Goal: Transaction & Acquisition: Book appointment/travel/reservation

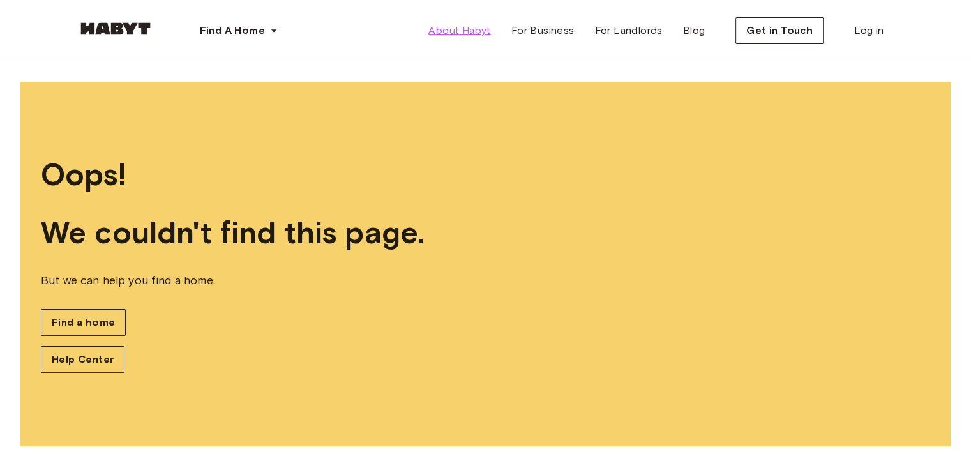
click at [475, 22] on link "About Habyt" at bounding box center [459, 31] width 82 height 26
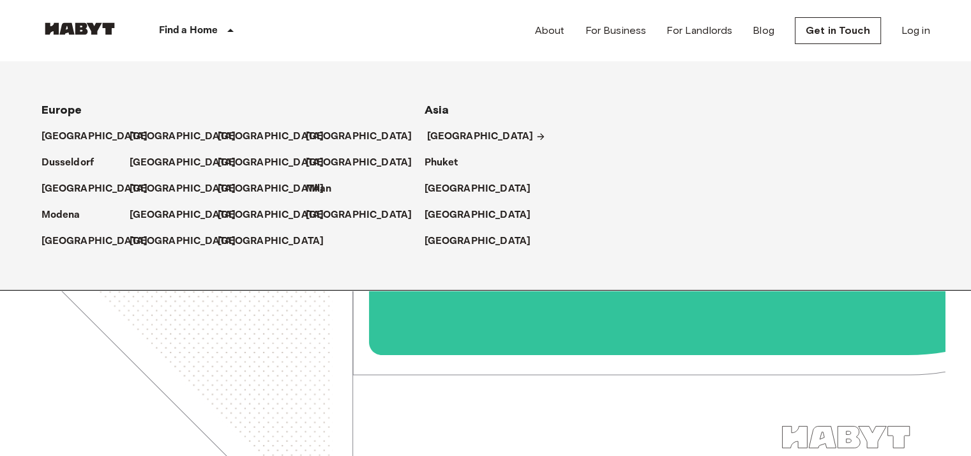
click at [442, 132] on p "[GEOGRAPHIC_DATA]" at bounding box center [480, 136] width 107 height 15
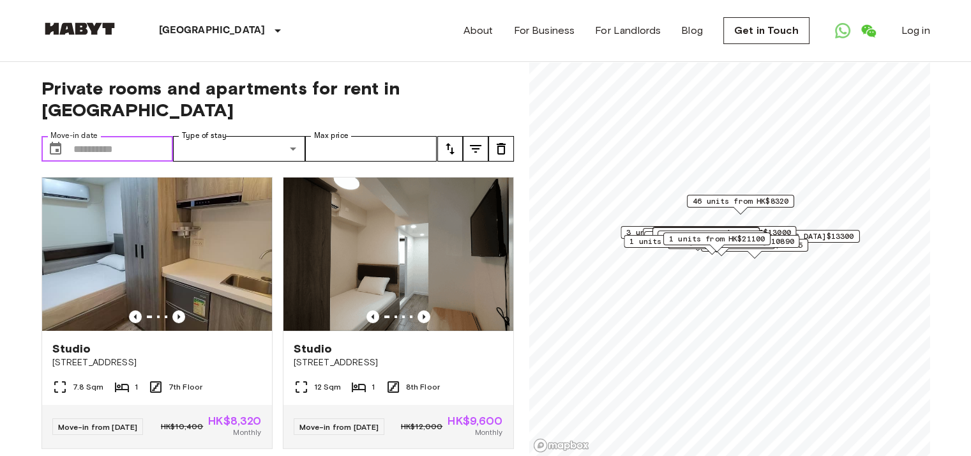
click at [120, 136] on input "Move-in date" at bounding box center [123, 149] width 100 height 26
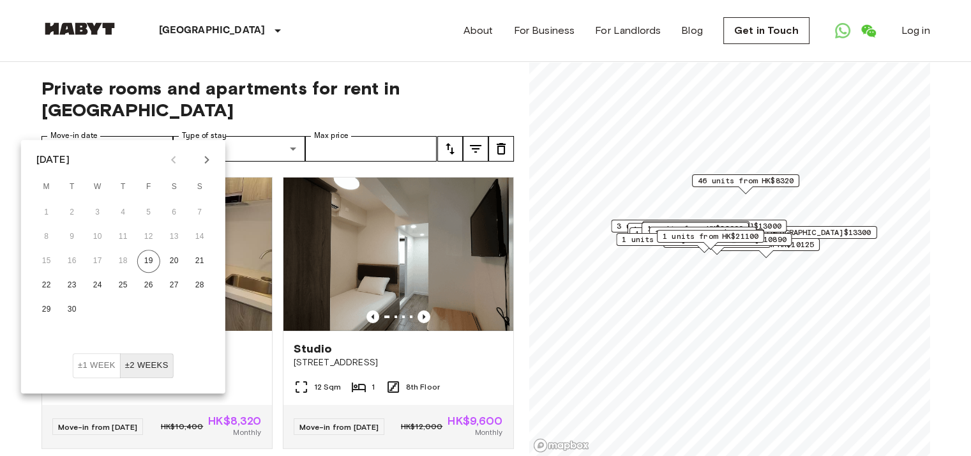
click at [206, 161] on icon "Next month" at bounding box center [206, 159] width 15 height 15
click at [94, 211] on button "1" at bounding box center [97, 212] width 23 height 23
type input "**********"
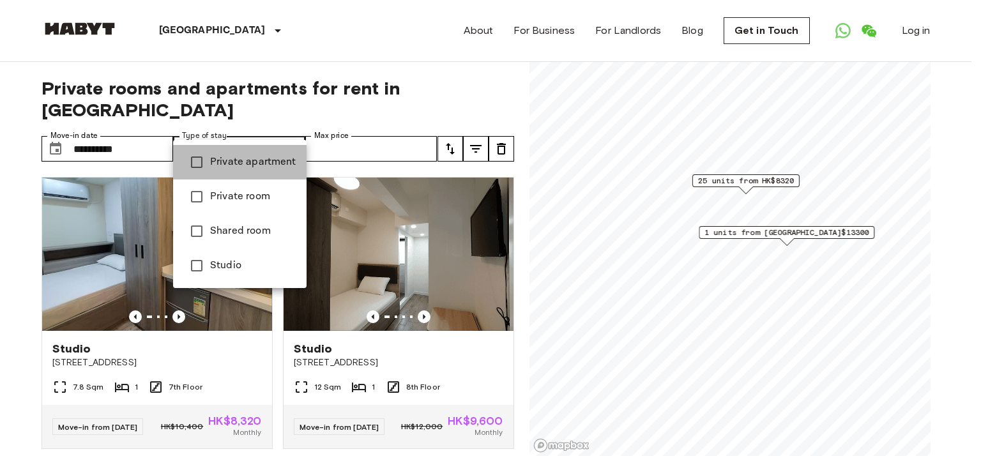
click at [250, 160] on span "Private apartment" at bounding box center [253, 162] width 86 height 15
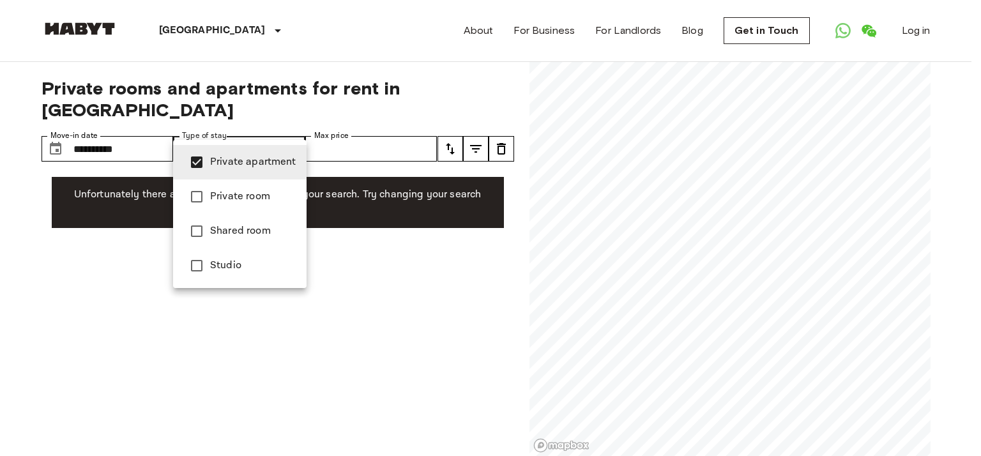
drag, startPoint x: 250, startPoint y: 194, endPoint x: 243, endPoint y: 157, distance: 37.7
click at [249, 193] on span "Private room" at bounding box center [253, 196] width 86 height 15
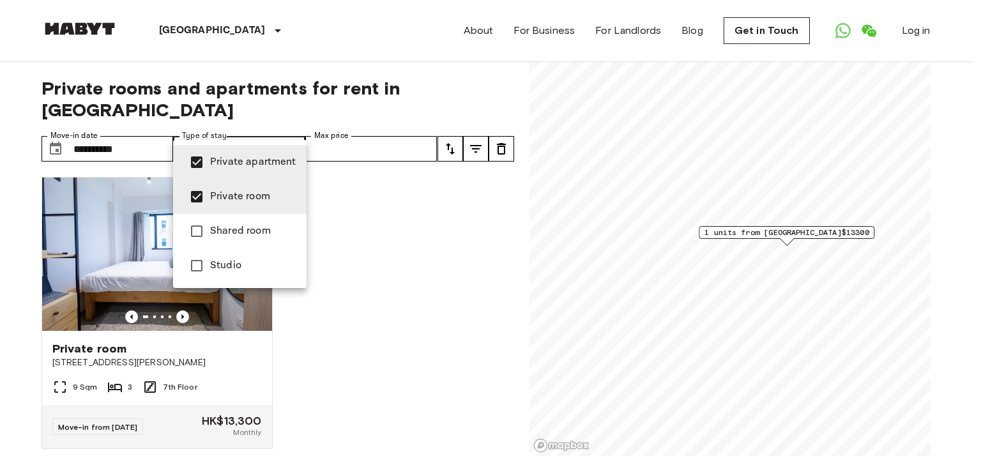
click at [243, 156] on span "Private apartment" at bounding box center [253, 162] width 86 height 15
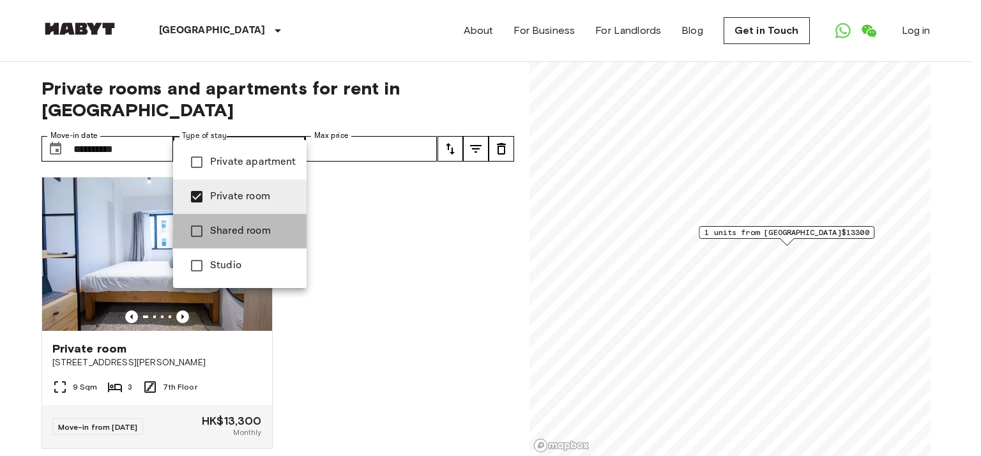
click at [243, 238] on span "Shared room" at bounding box center [253, 230] width 86 height 15
click at [239, 199] on span "Private room" at bounding box center [253, 196] width 86 height 15
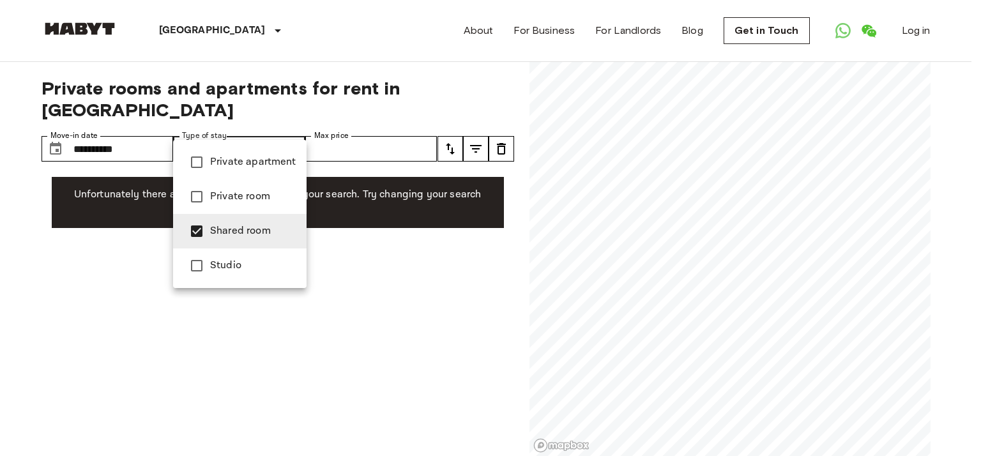
click at [233, 264] on span "Studio" at bounding box center [253, 265] width 86 height 15
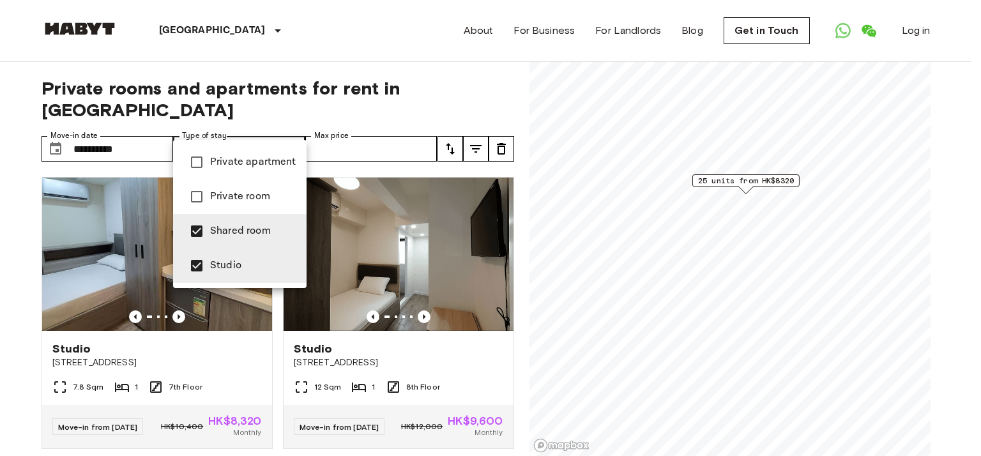
click at [232, 224] on span "Shared room" at bounding box center [253, 230] width 86 height 15
click at [252, 131] on div at bounding box center [490, 228] width 981 height 456
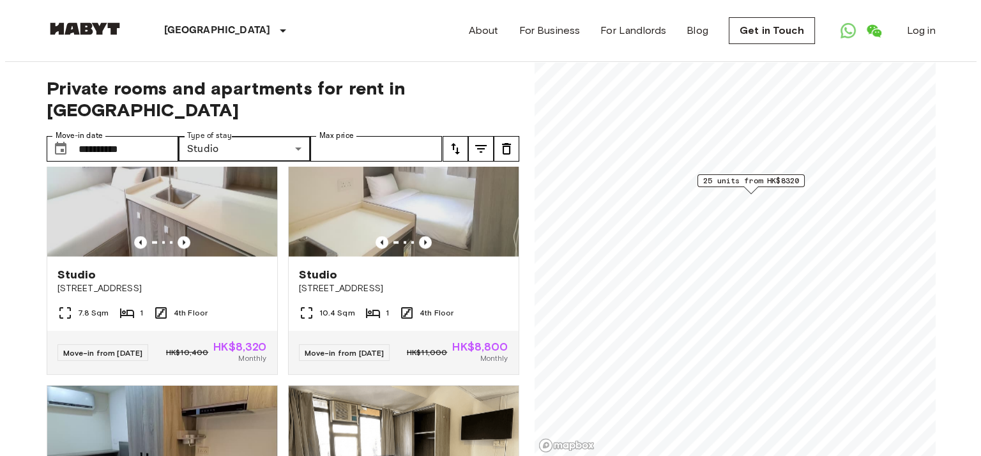
scroll to position [2822, 0]
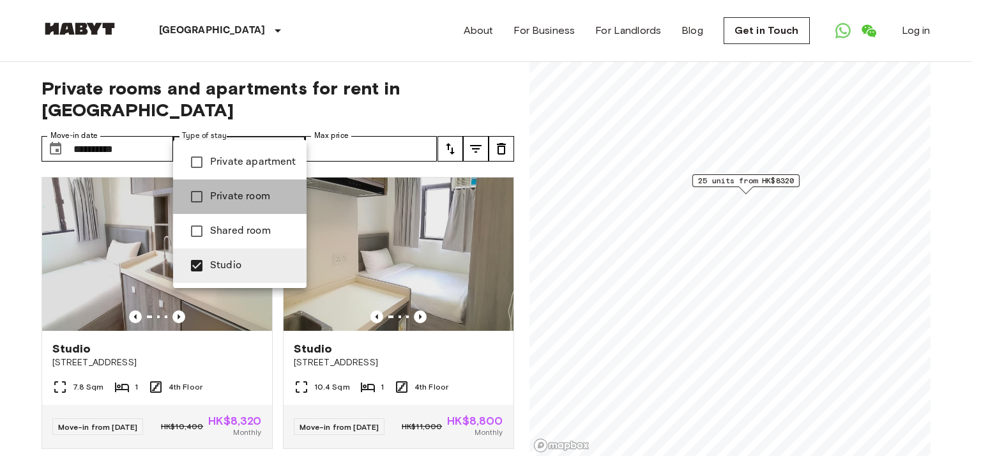
click at [245, 192] on span "Private room" at bounding box center [253, 196] width 86 height 15
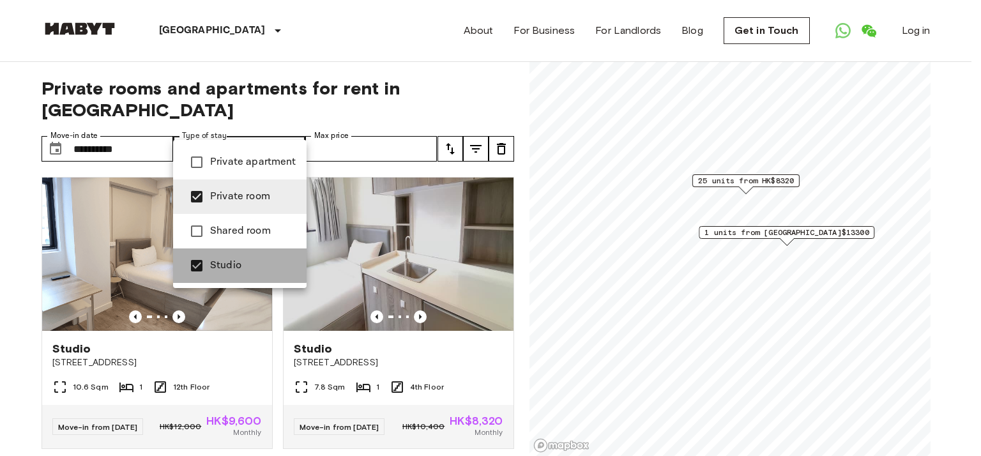
click at [234, 262] on span "Studio" at bounding box center [253, 265] width 86 height 15
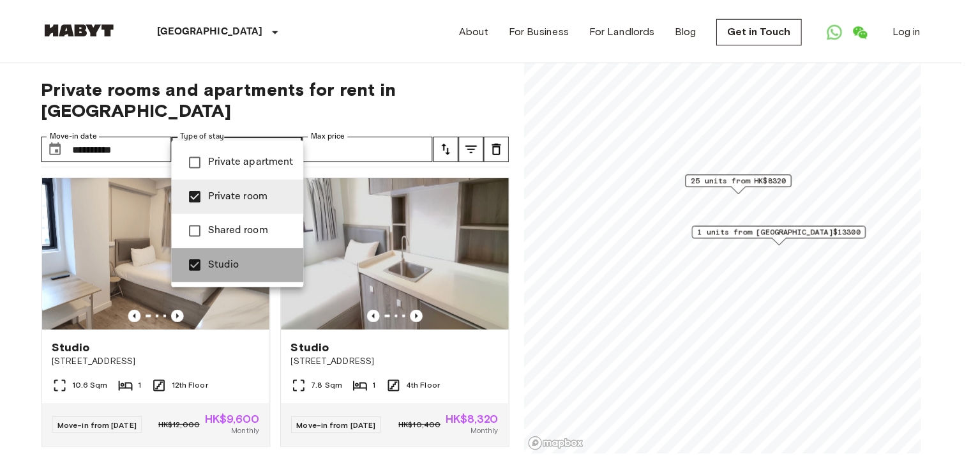
scroll to position [12, 0]
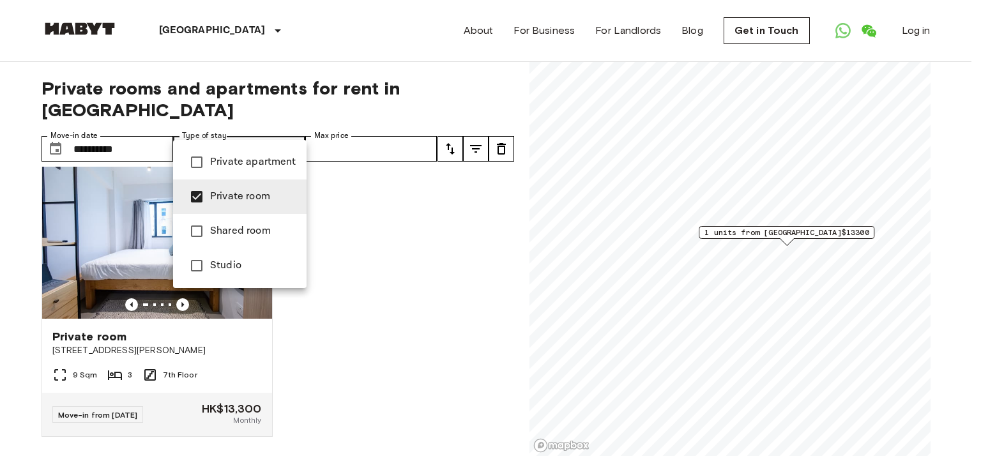
click at [257, 127] on div at bounding box center [490, 228] width 981 height 456
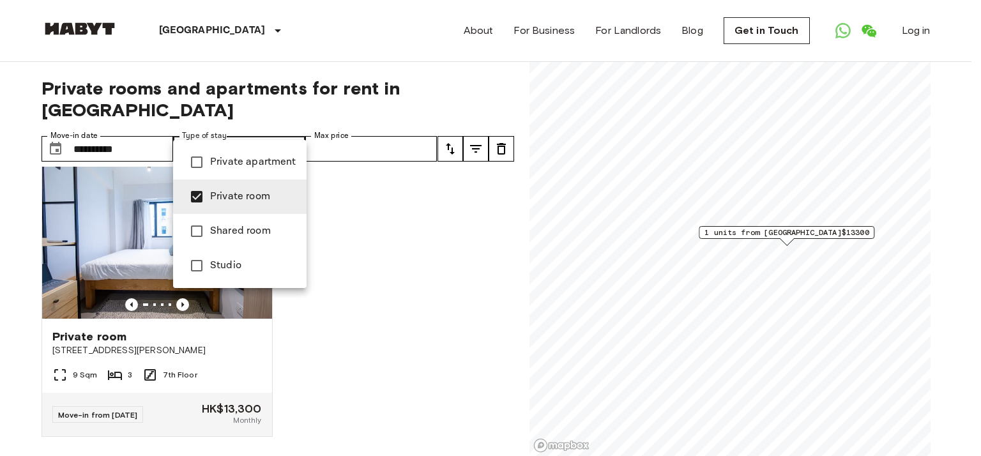
click at [241, 170] on li "Private apartment" at bounding box center [239, 162] width 133 height 34
click at [241, 198] on span "Private room" at bounding box center [253, 196] width 86 height 15
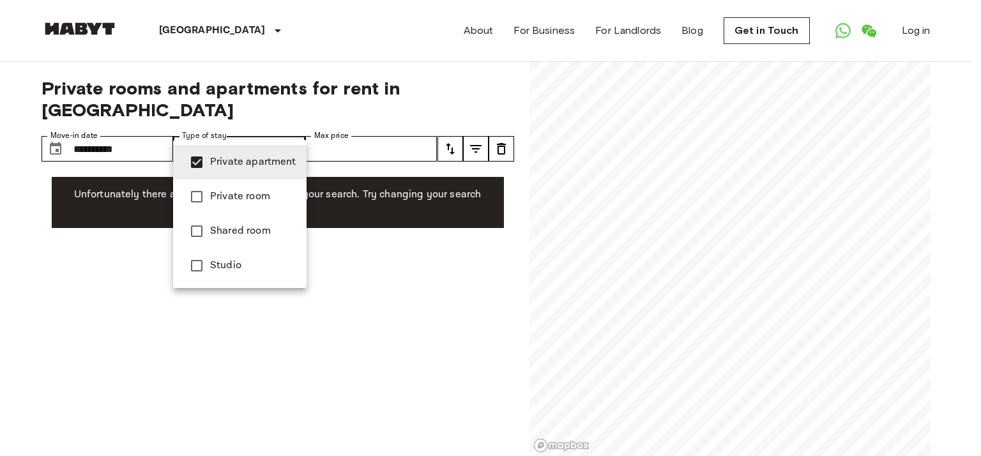
click at [238, 236] on span "Shared room" at bounding box center [253, 230] width 86 height 15
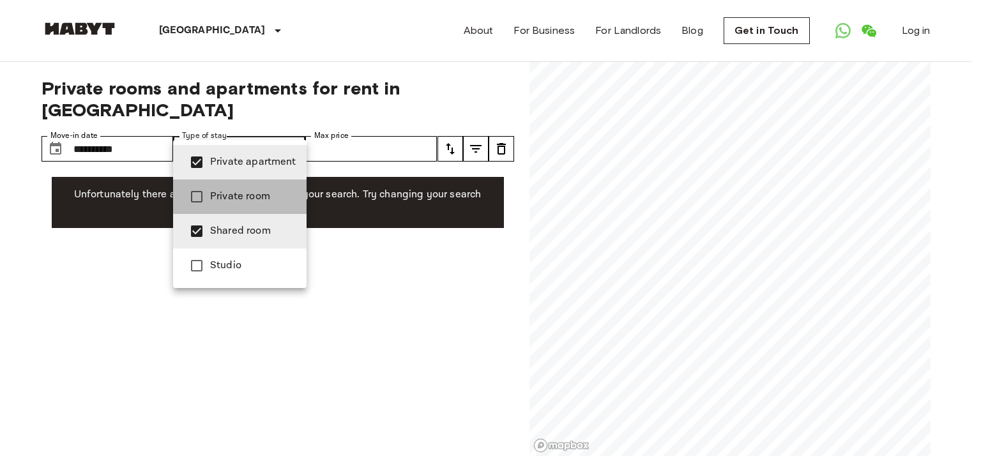
click at [246, 194] on span "Private room" at bounding box center [253, 196] width 86 height 15
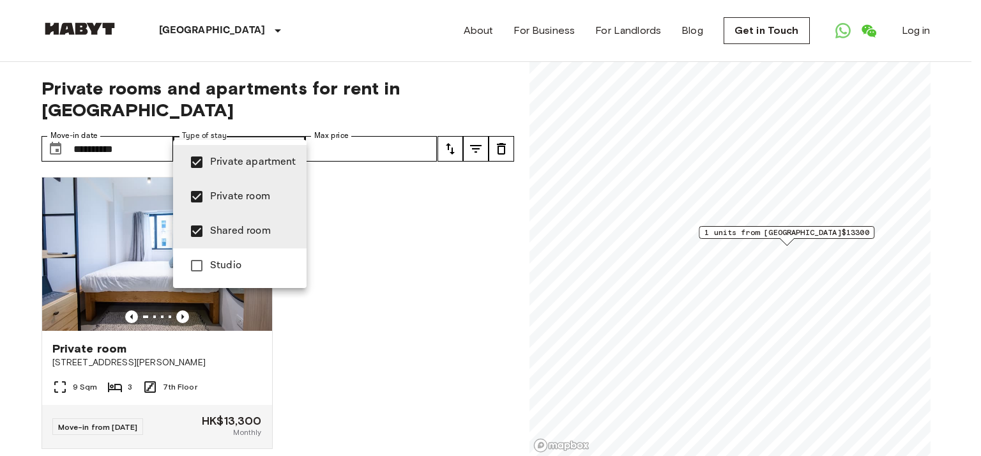
type input "**********"
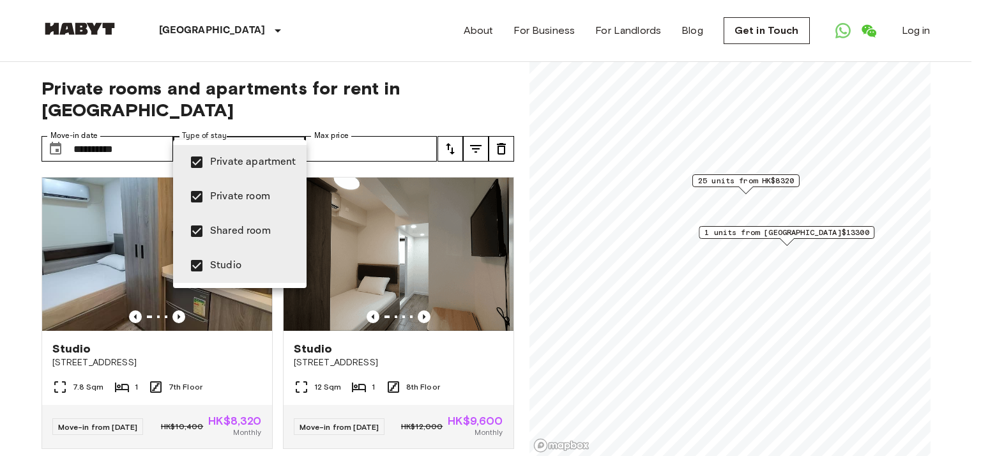
click at [278, 121] on div at bounding box center [490, 228] width 981 height 456
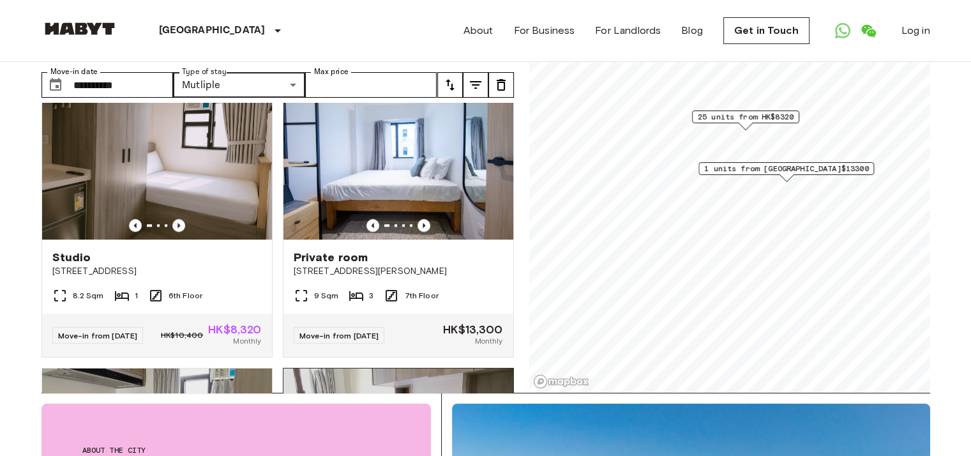
scroll to position [651, 0]
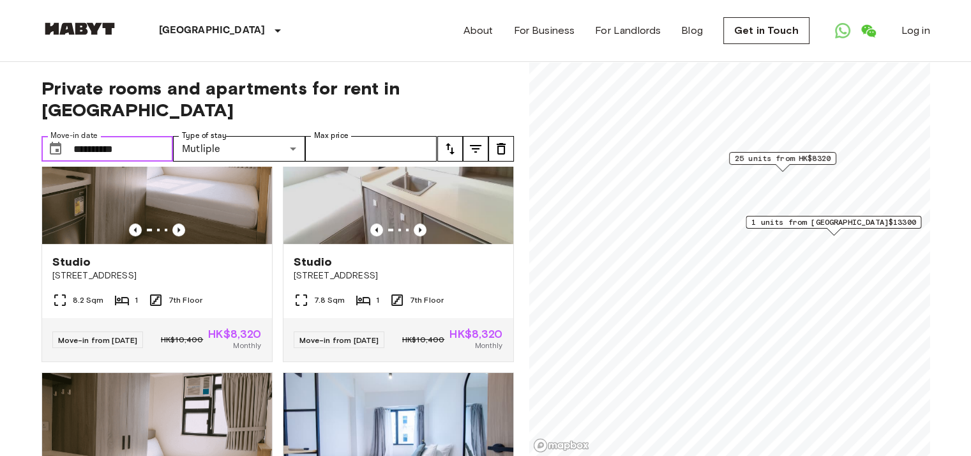
click at [156, 136] on input "**********" at bounding box center [123, 149] width 100 height 26
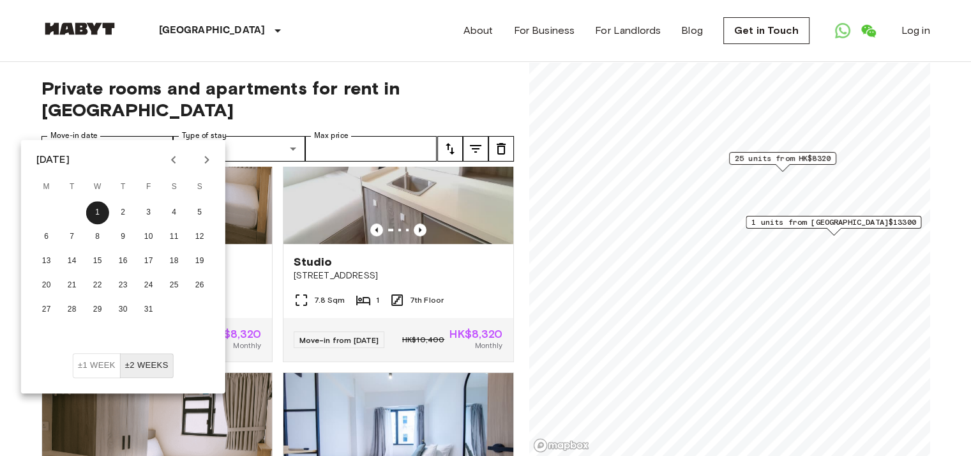
click at [140, 369] on button "±2 weeks" at bounding box center [147, 365] width 54 height 25
click at [122, 217] on button "2" at bounding box center [123, 212] width 23 height 23
type input "**********"
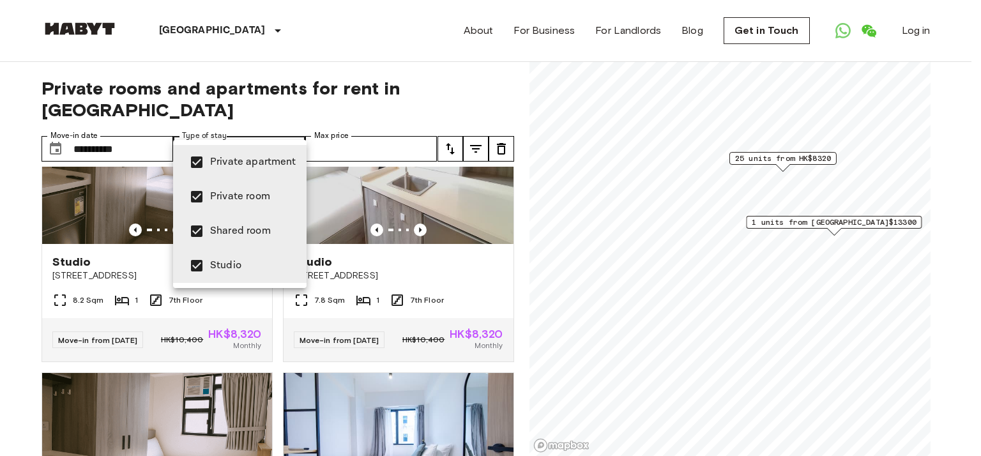
click at [236, 226] on span "Shared room" at bounding box center [253, 230] width 86 height 15
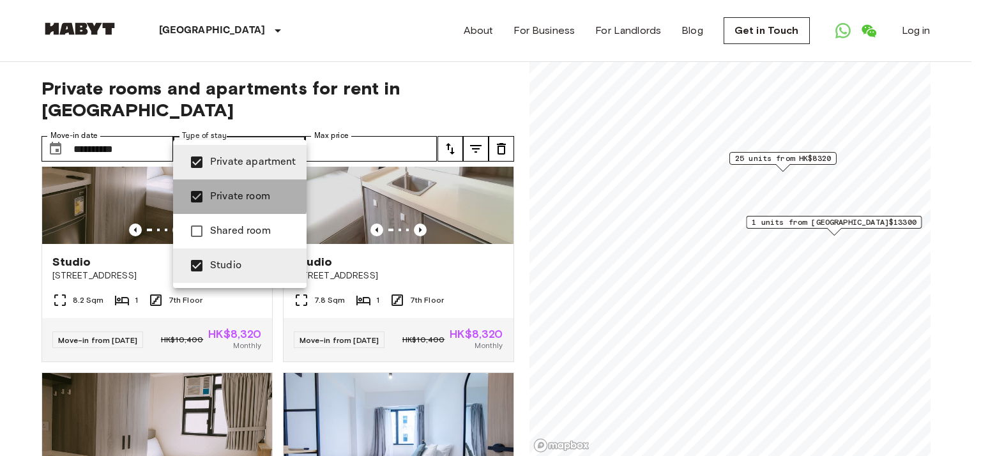
drag, startPoint x: 224, startPoint y: 191, endPoint x: 224, endPoint y: 166, distance: 24.9
click at [224, 190] on span "Private room" at bounding box center [253, 196] width 86 height 15
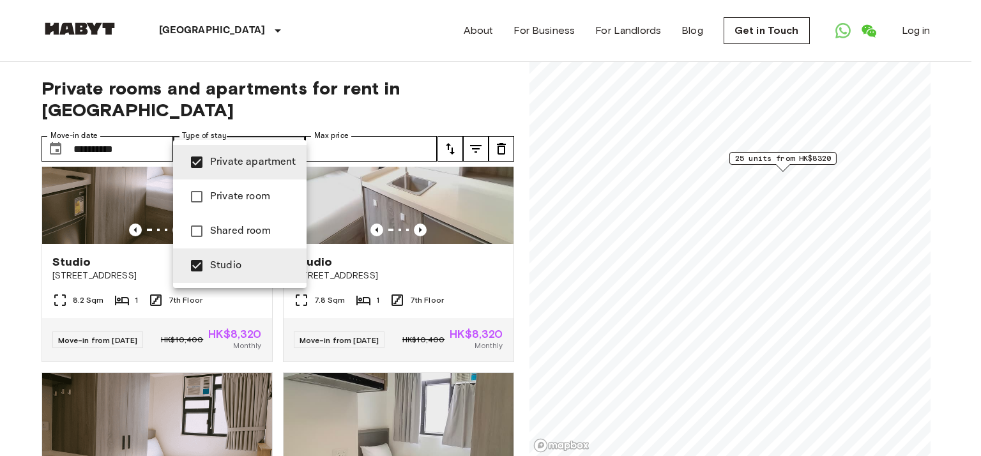
drag, startPoint x: 226, startPoint y: 158, endPoint x: 232, endPoint y: 222, distance: 64.1
click at [227, 158] on span "Private apartment" at bounding box center [253, 162] width 86 height 15
type input "******"
drag, startPoint x: 225, startPoint y: 259, endPoint x: 222, endPoint y: 234, distance: 25.1
click at [222, 255] on li "Studio" at bounding box center [239, 265] width 133 height 34
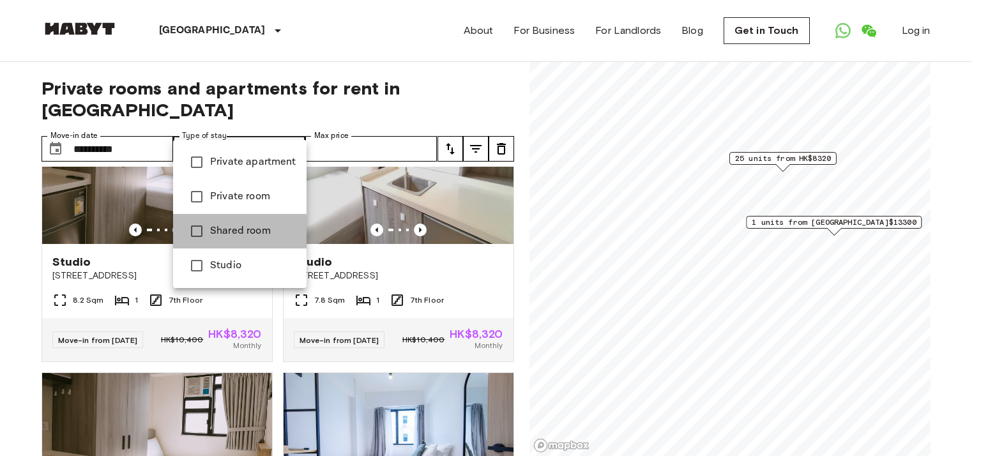
click at [222, 234] on span "Shared room" at bounding box center [253, 230] width 86 height 15
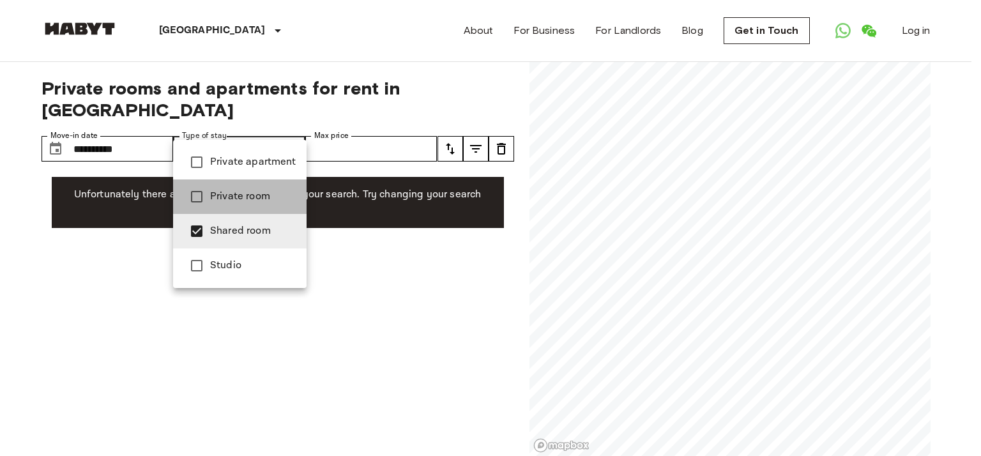
click at [243, 204] on span "Private room" at bounding box center [253, 196] width 86 height 15
type input "**********"
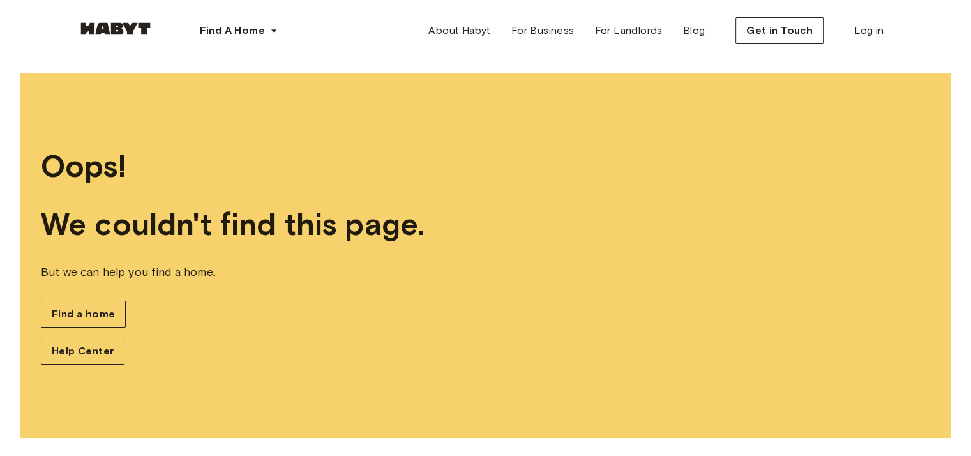
scroll to position [11, 0]
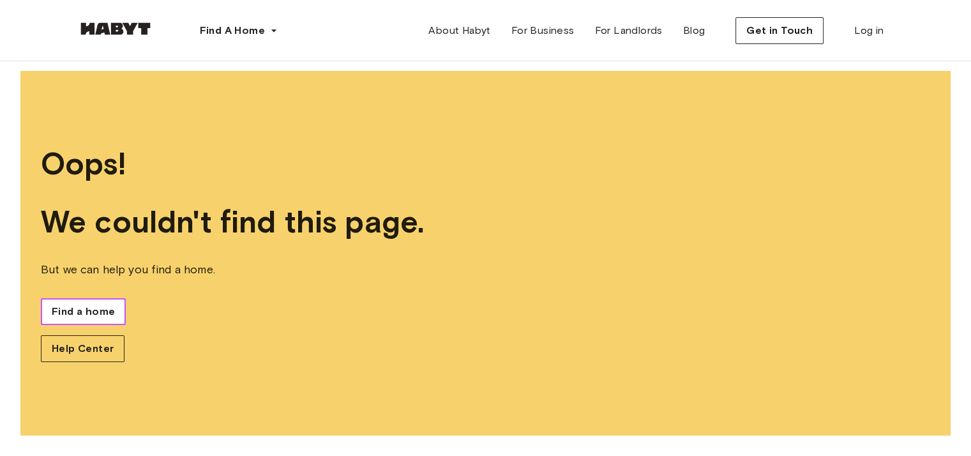
click at [76, 311] on span "Find a home" at bounding box center [83, 311] width 63 height 15
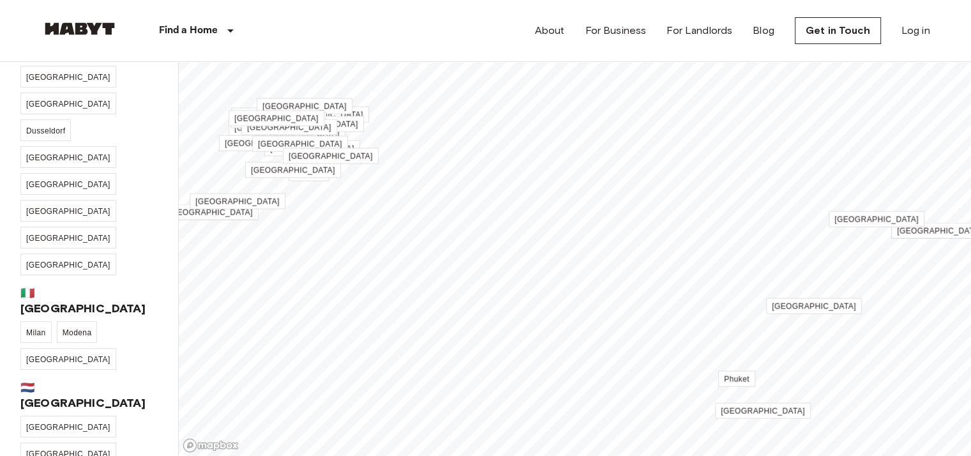
scroll to position [383, 0]
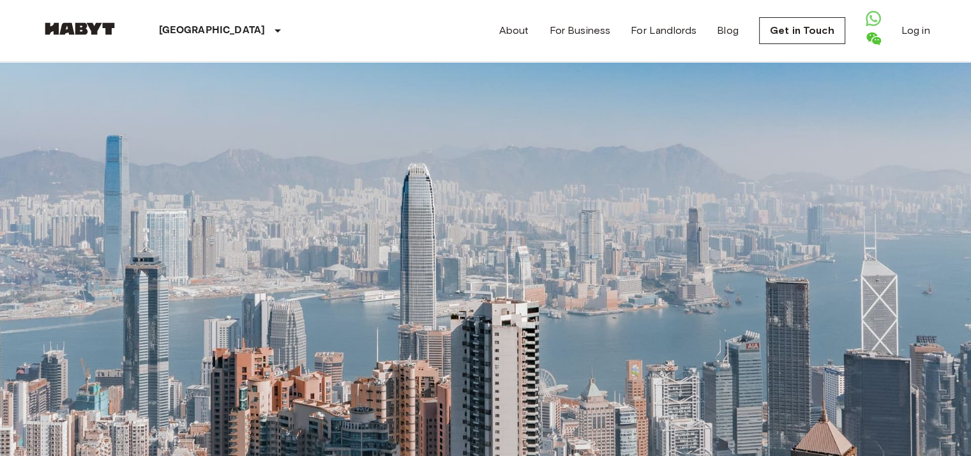
scroll to position [638, 0]
